Goal: Check status: Check status

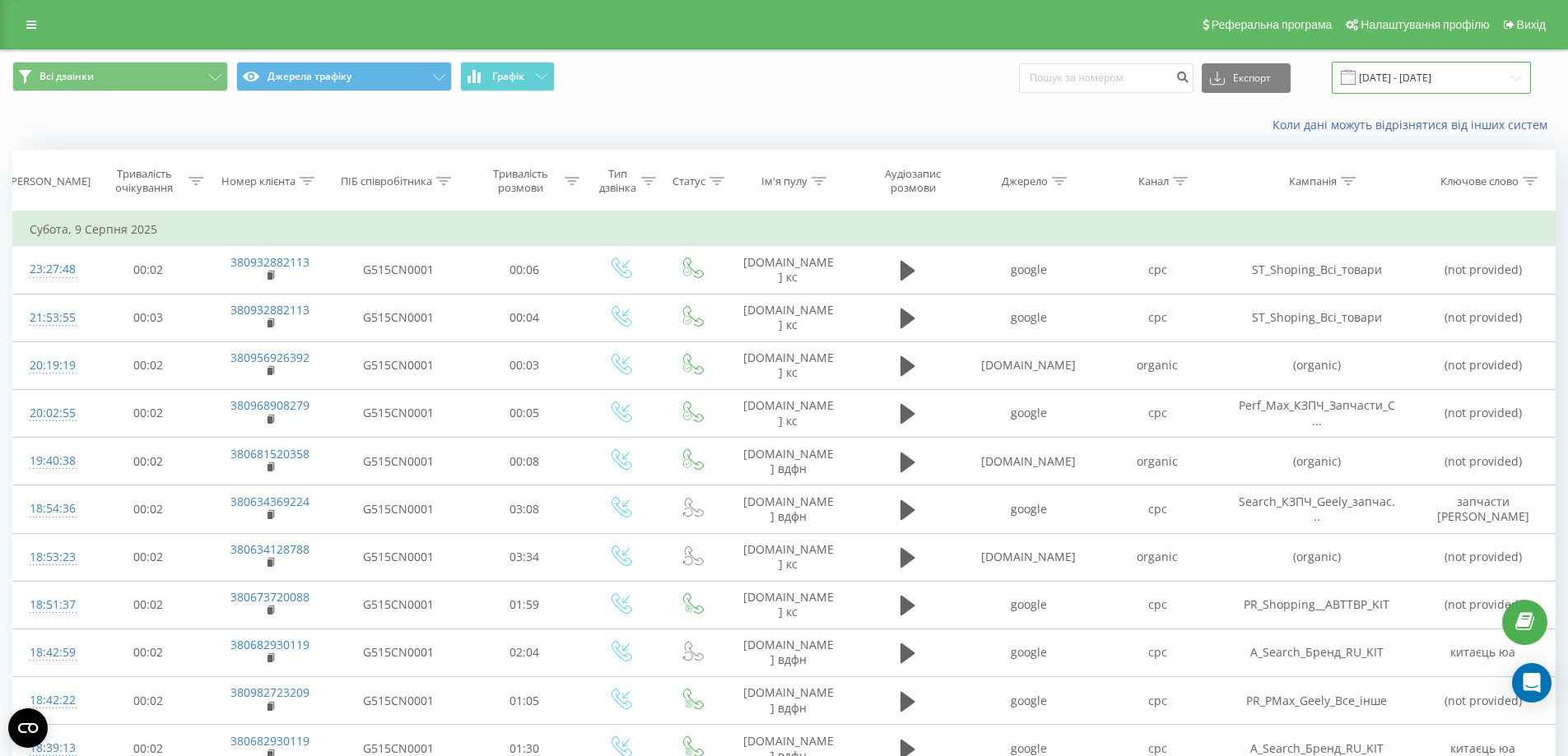
click at [1430, 77] on input "[DATE] - [DATE]" at bounding box center [1431, 78] width 199 height 32
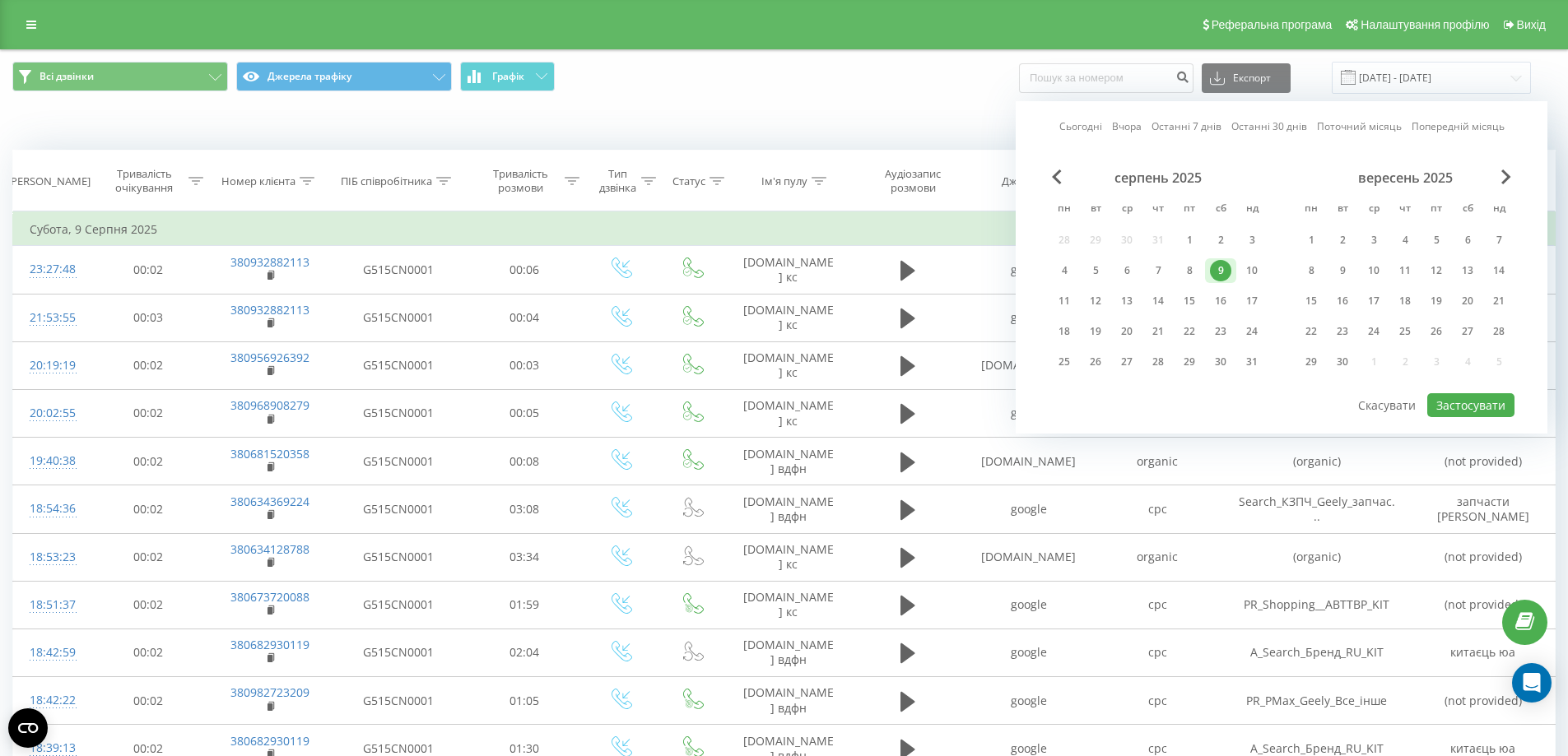
click at [1071, 125] on link "Сьогодні" at bounding box center [1081, 126] width 43 height 16
click at [1458, 409] on button "Застосувати" at bounding box center [1470, 405] width 87 height 24
type input "[DATE] - [DATE]"
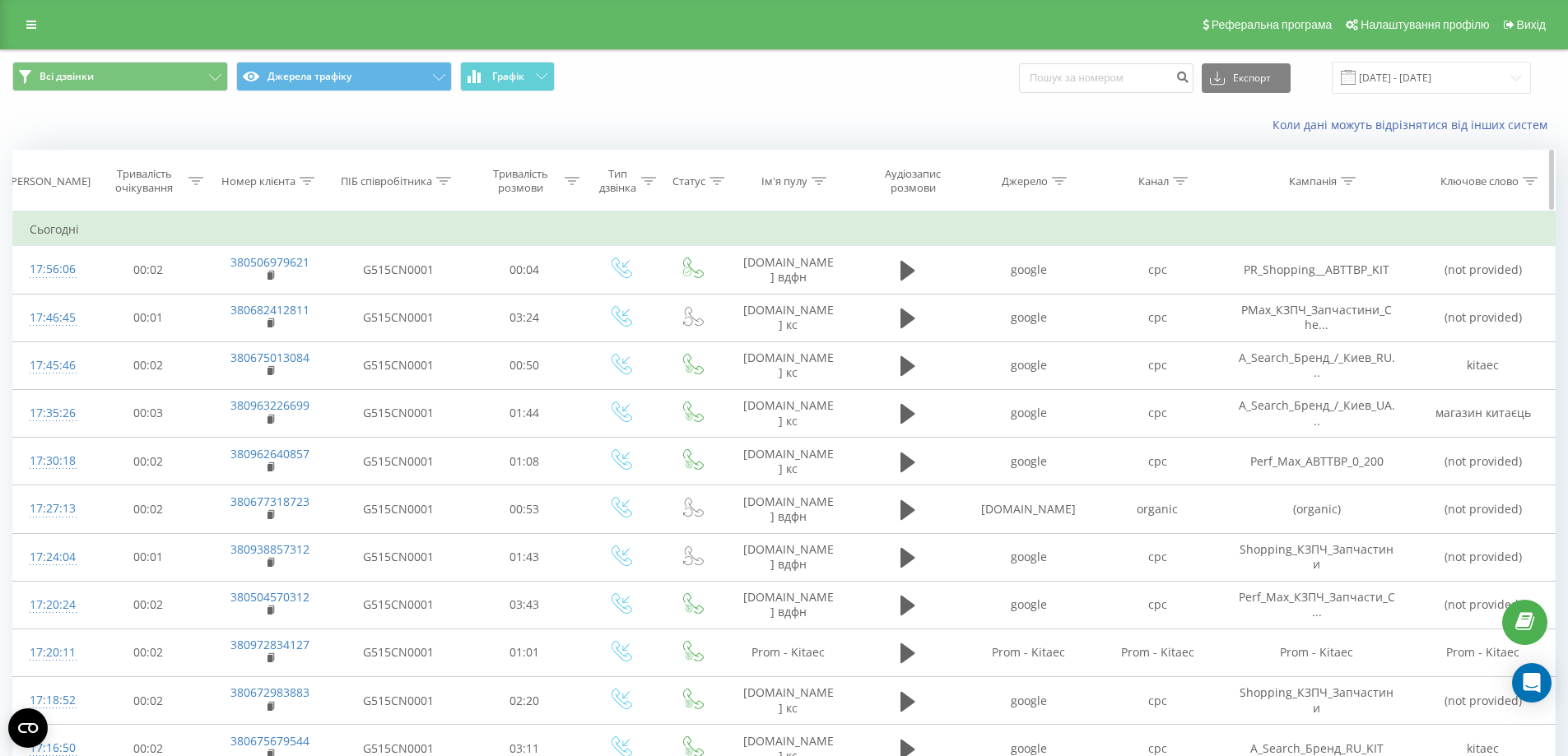
click at [439, 183] on icon at bounding box center [443, 181] width 15 height 9
click at [412, 291] on input "text" at bounding box center [398, 298] width 145 height 28
type input "[PERSON_NAME] [PERSON_NAME]"
click at [436, 335] on span "OK" at bounding box center [432, 331] width 46 height 26
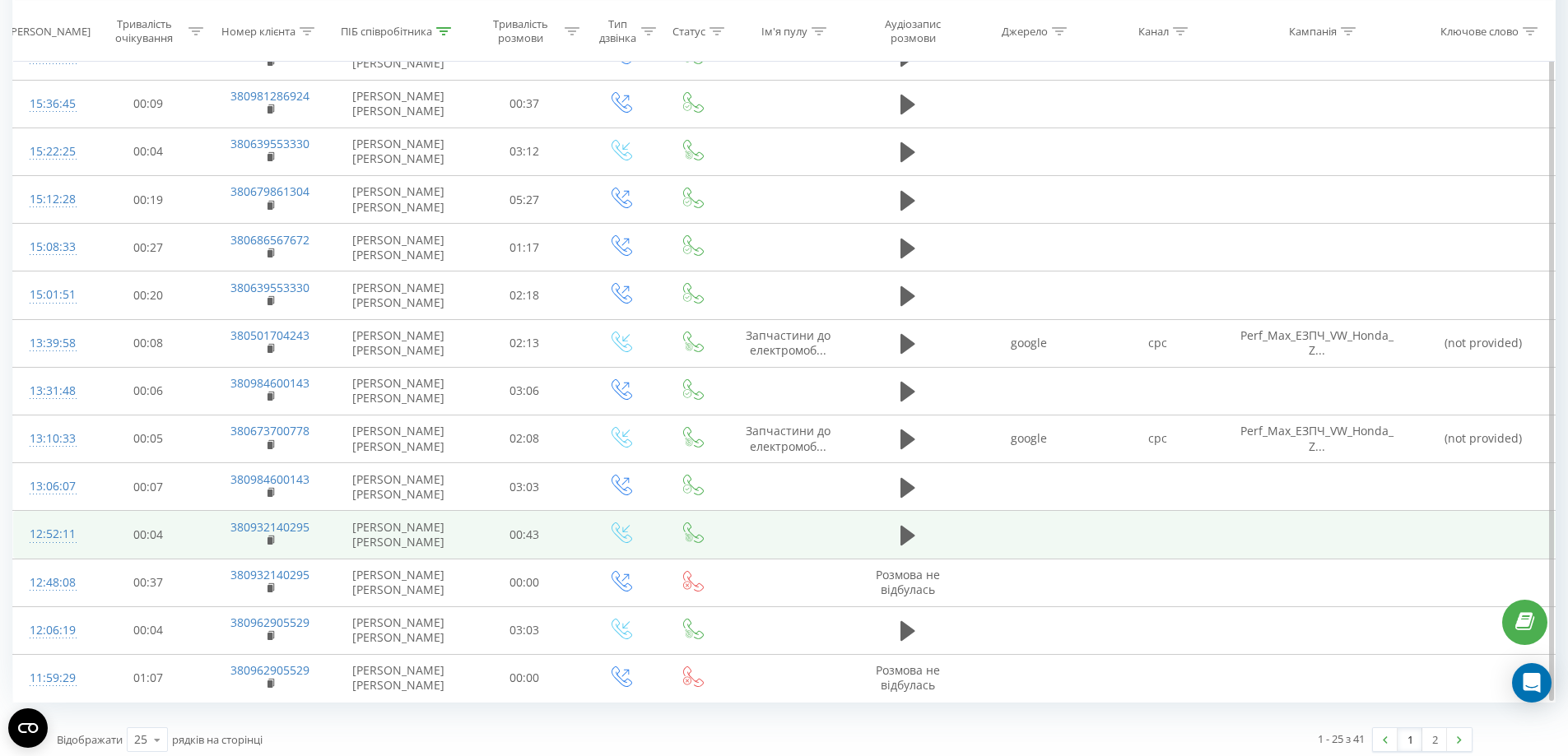
scroll to position [749, 0]
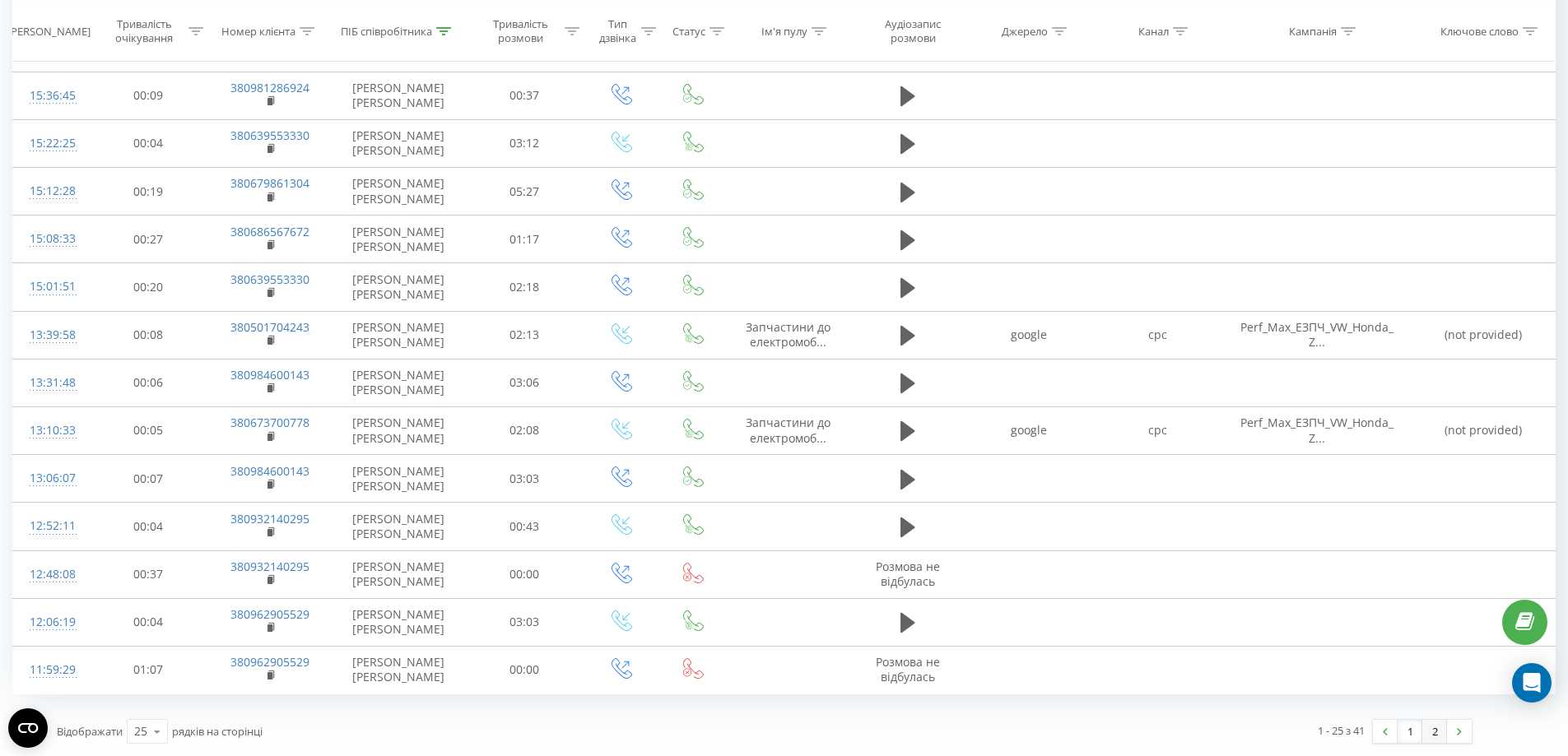
click at [1434, 728] on link "2" at bounding box center [1434, 731] width 25 height 23
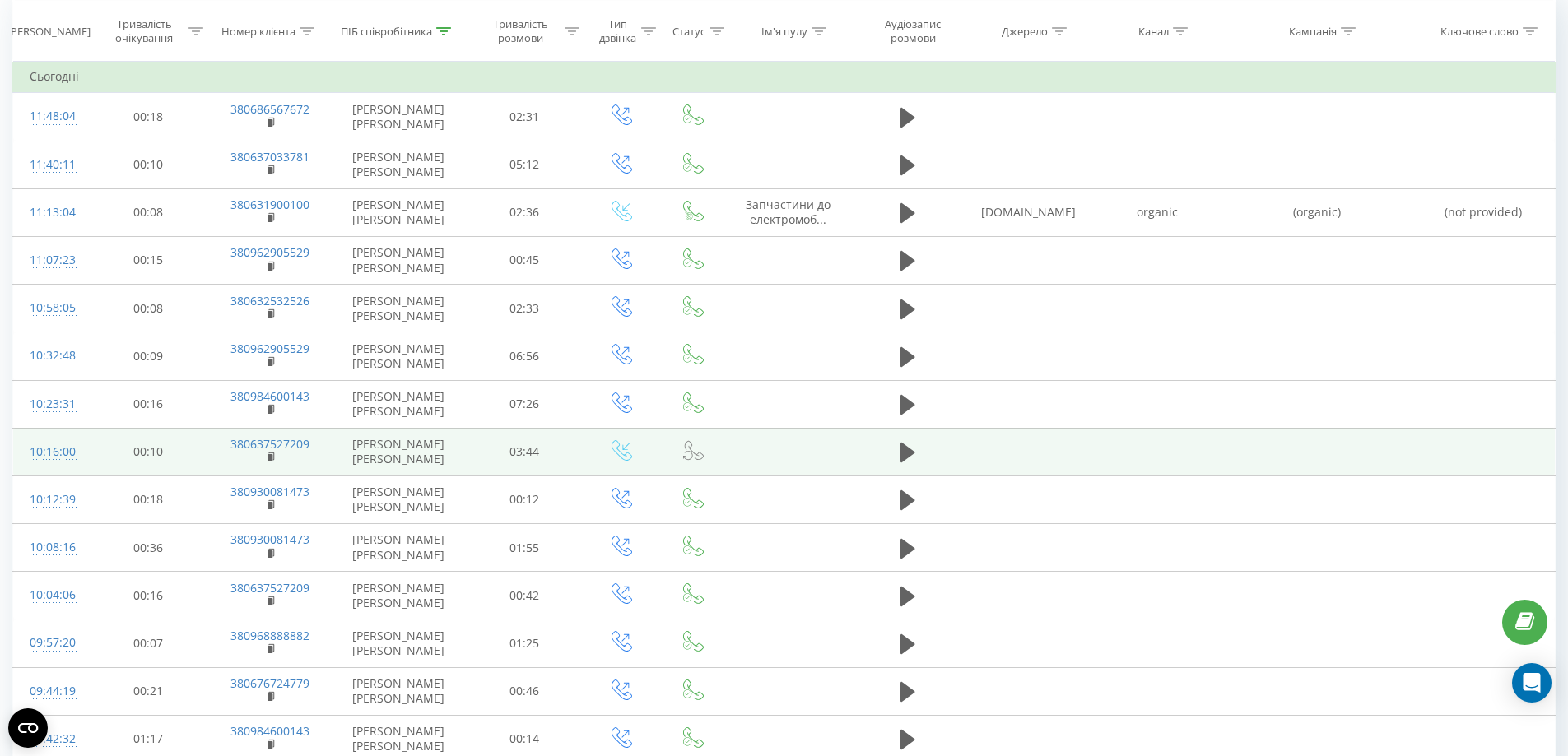
scroll to position [318, 0]
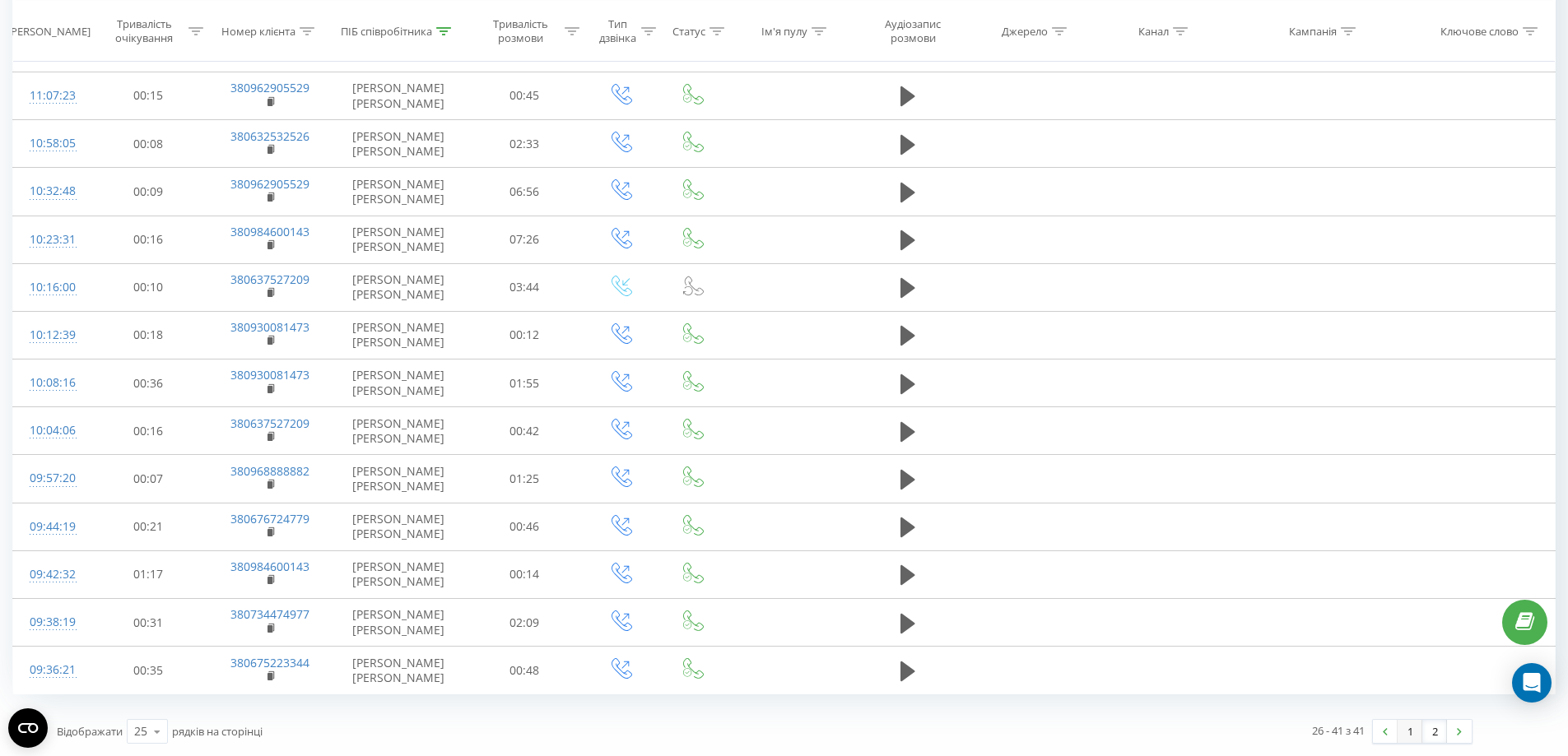
click at [1412, 734] on link "1" at bounding box center [1409, 731] width 25 height 23
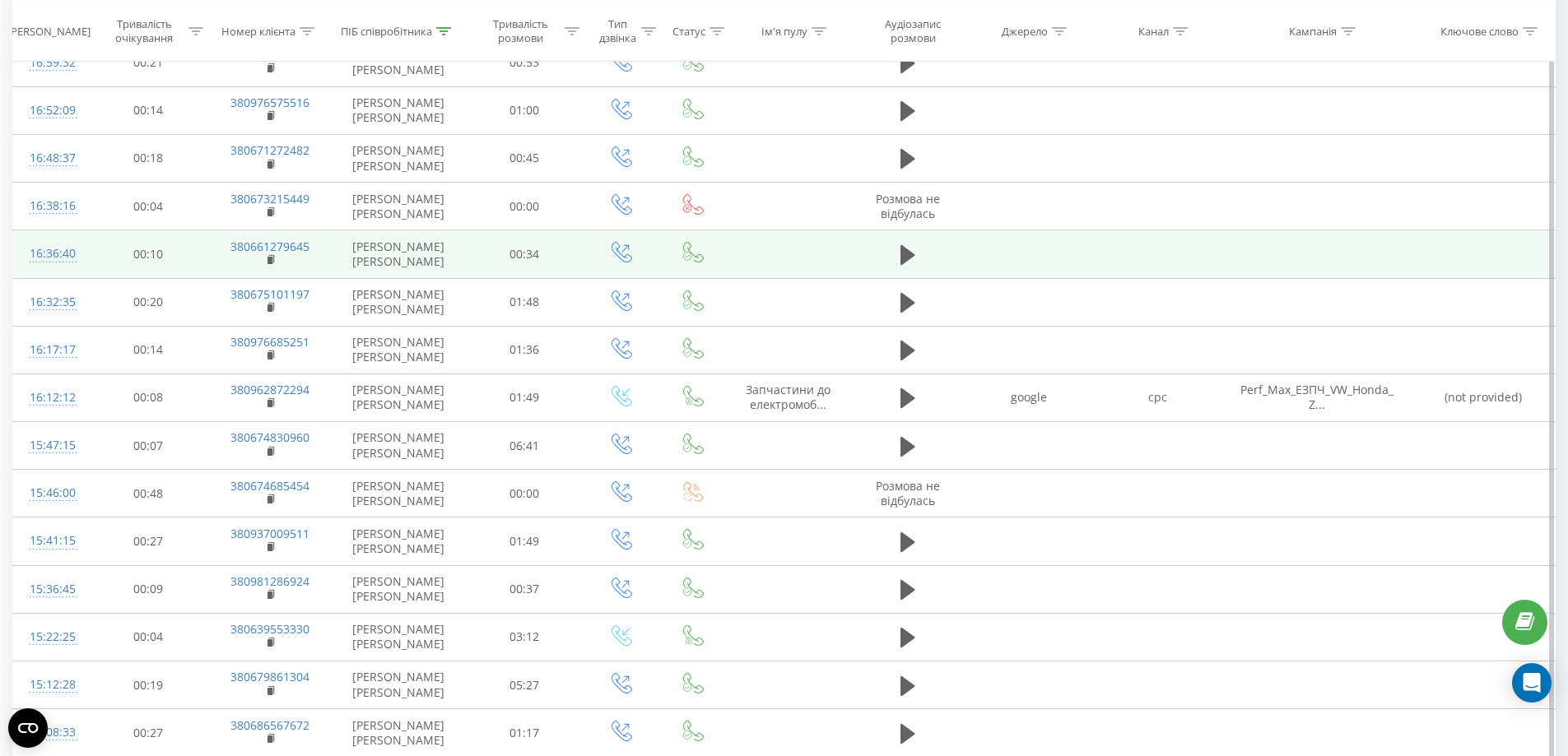
scroll to position [172, 0]
